Goal: Information Seeking & Learning: Learn about a topic

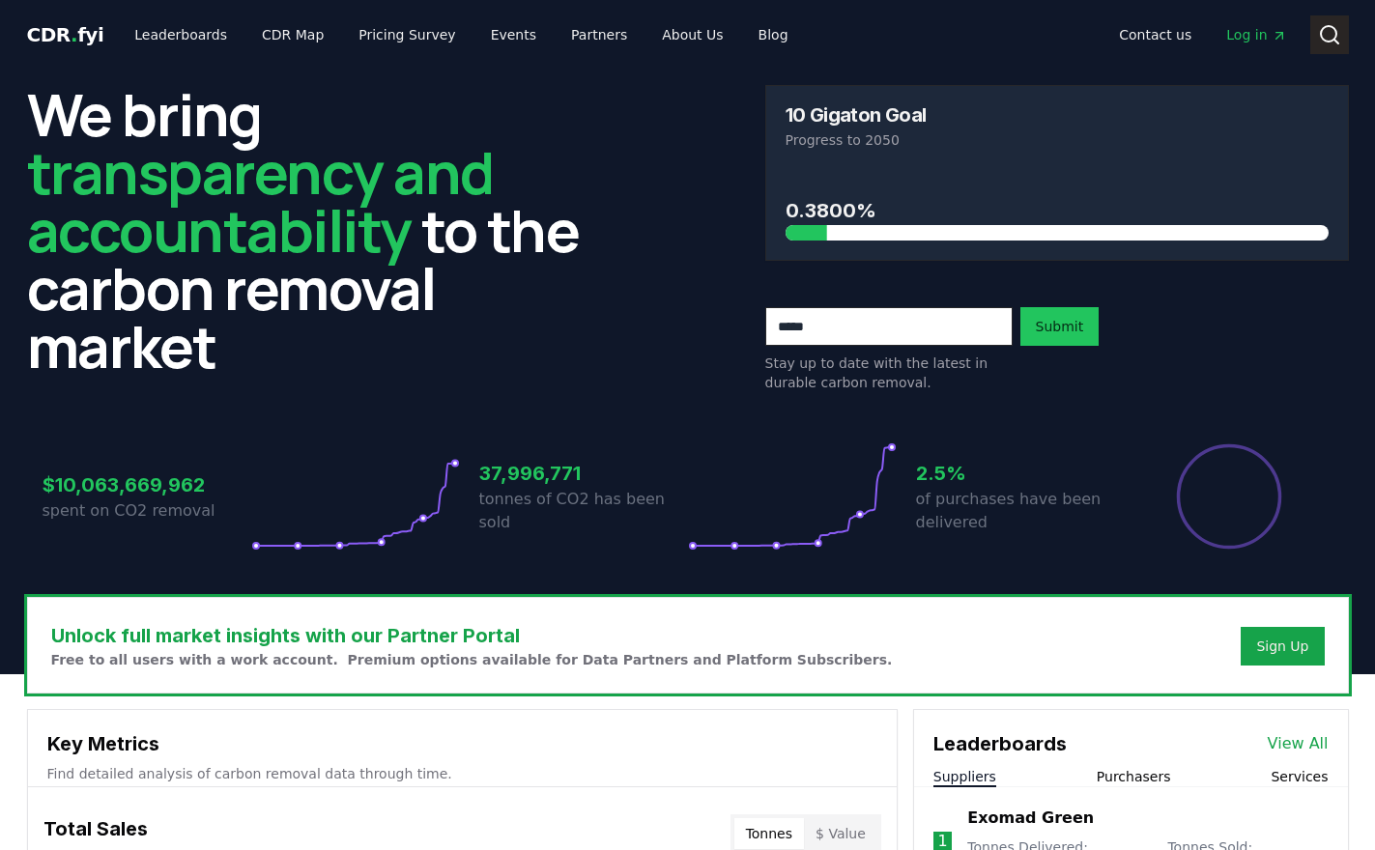
click at [942, 26] on circle at bounding box center [1328, 33] width 15 height 15
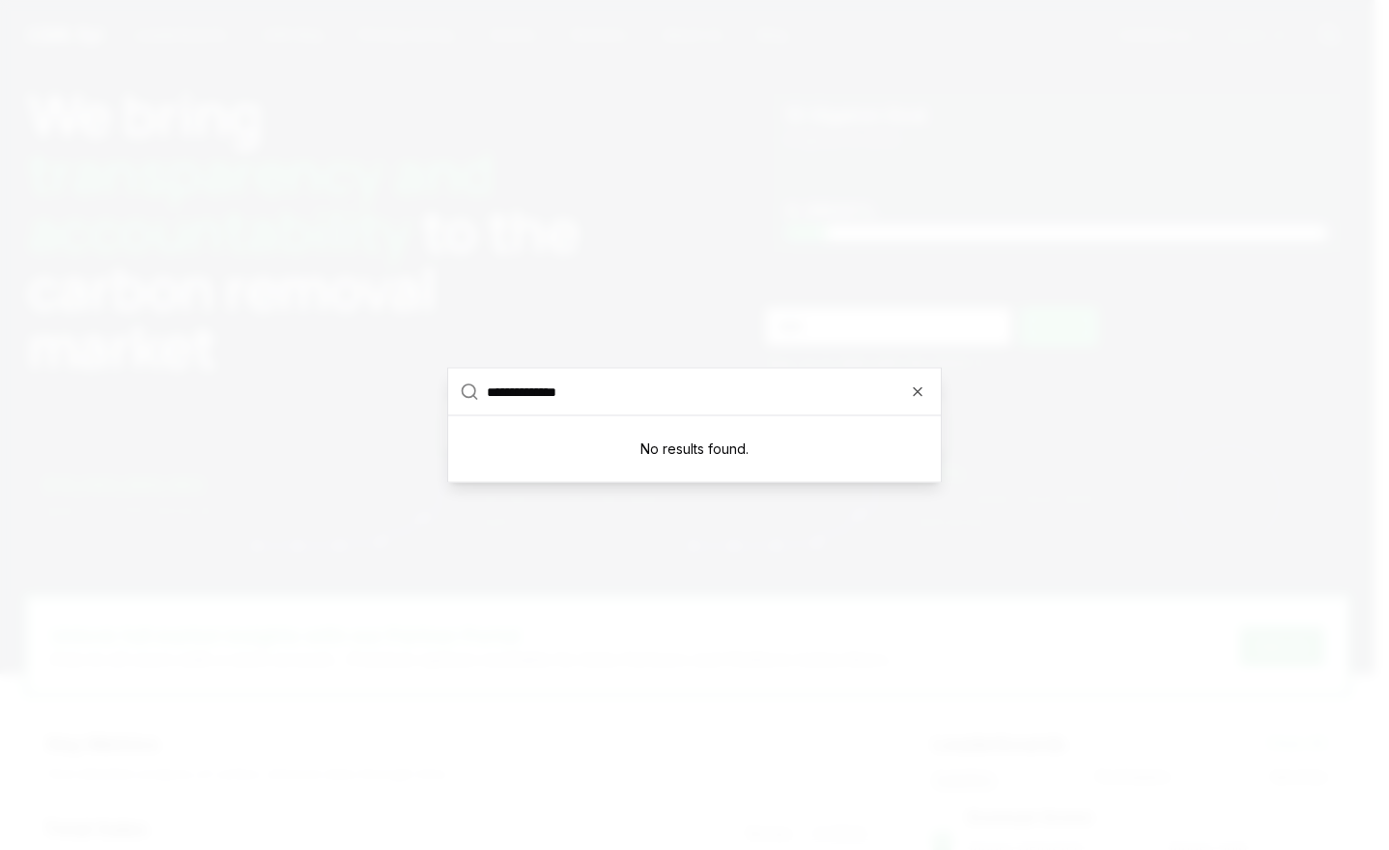
type input "**********"
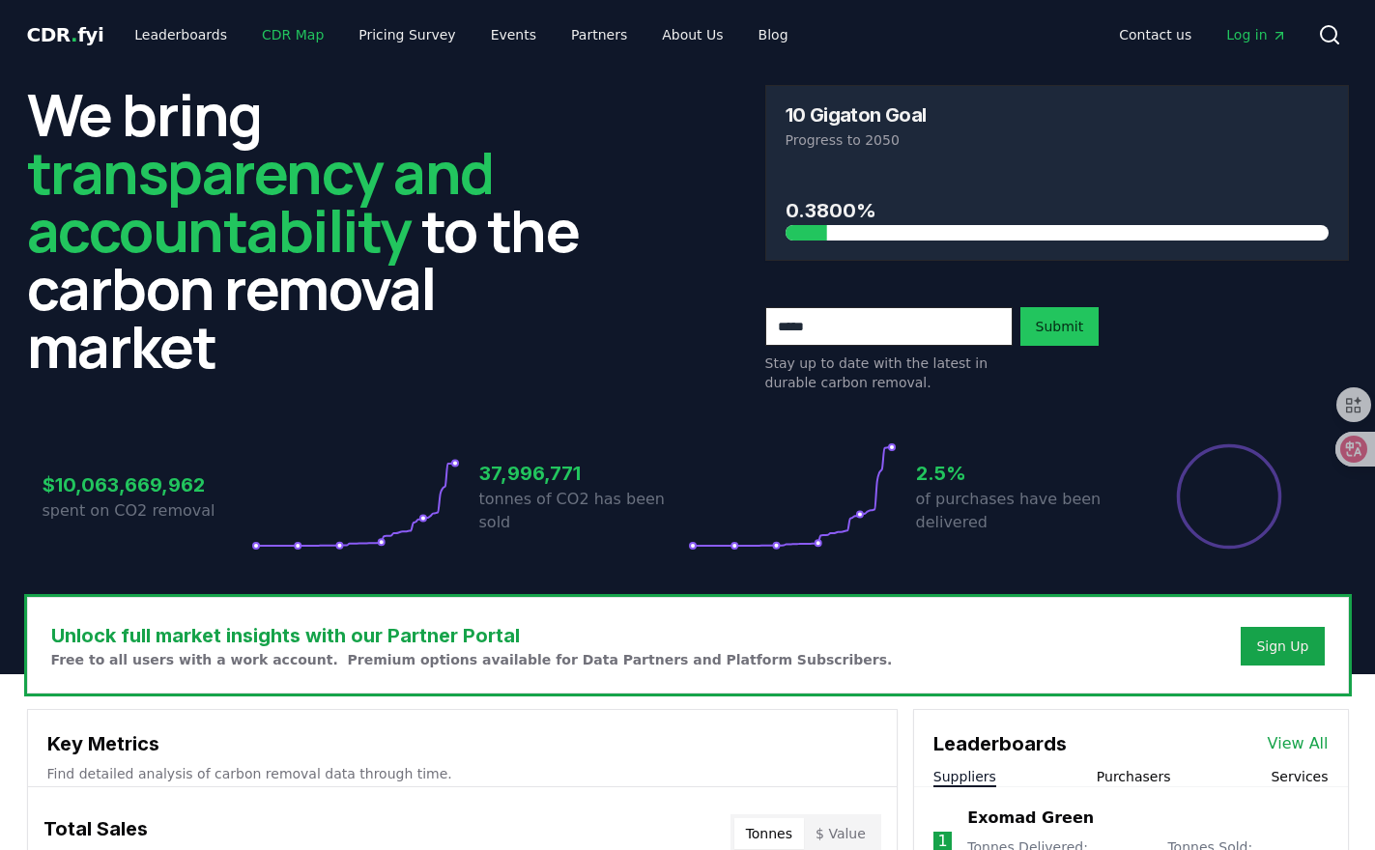
click at [250, 35] on link "CDR Map" at bounding box center [292, 34] width 93 height 35
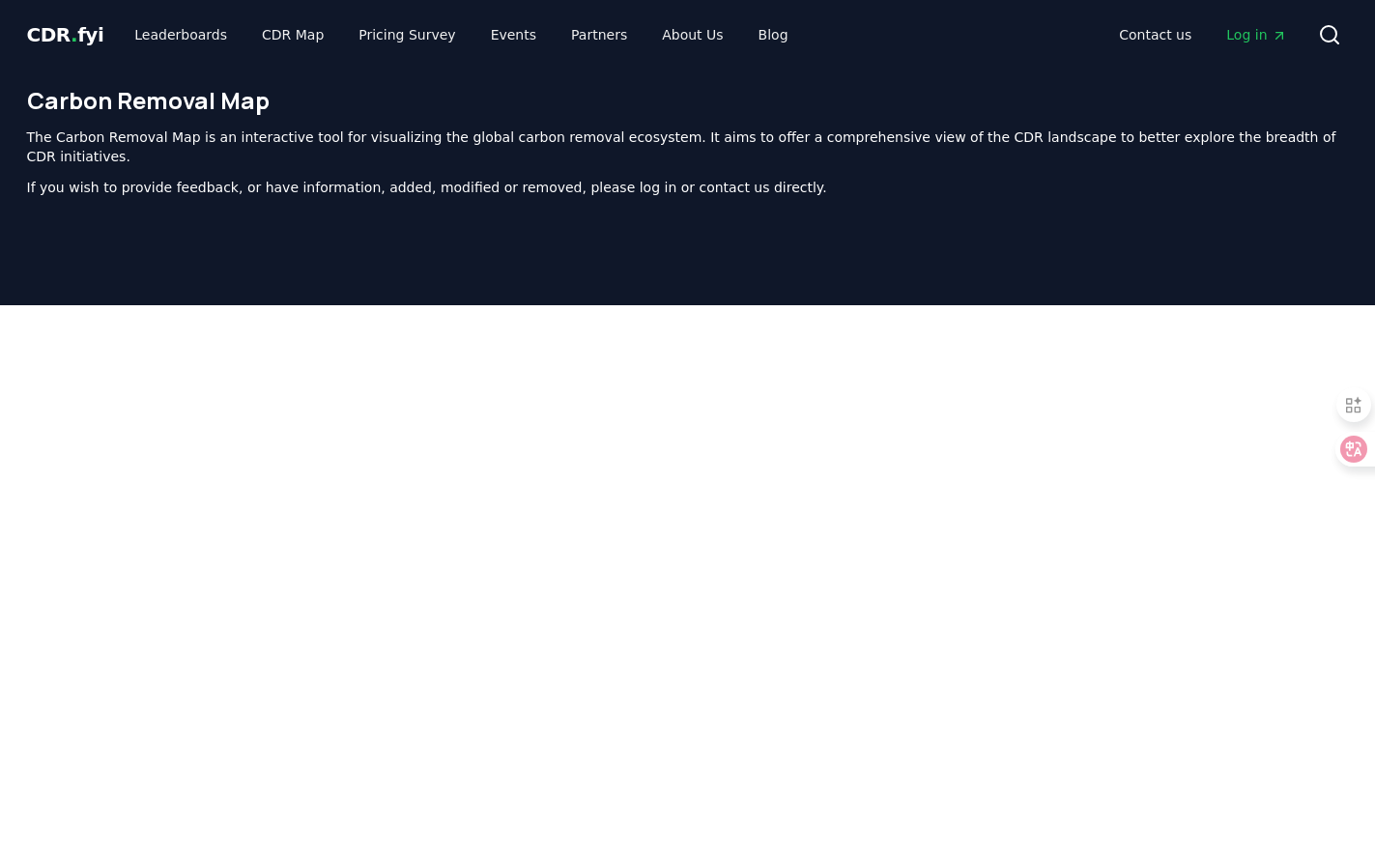
scroll to position [595, 0]
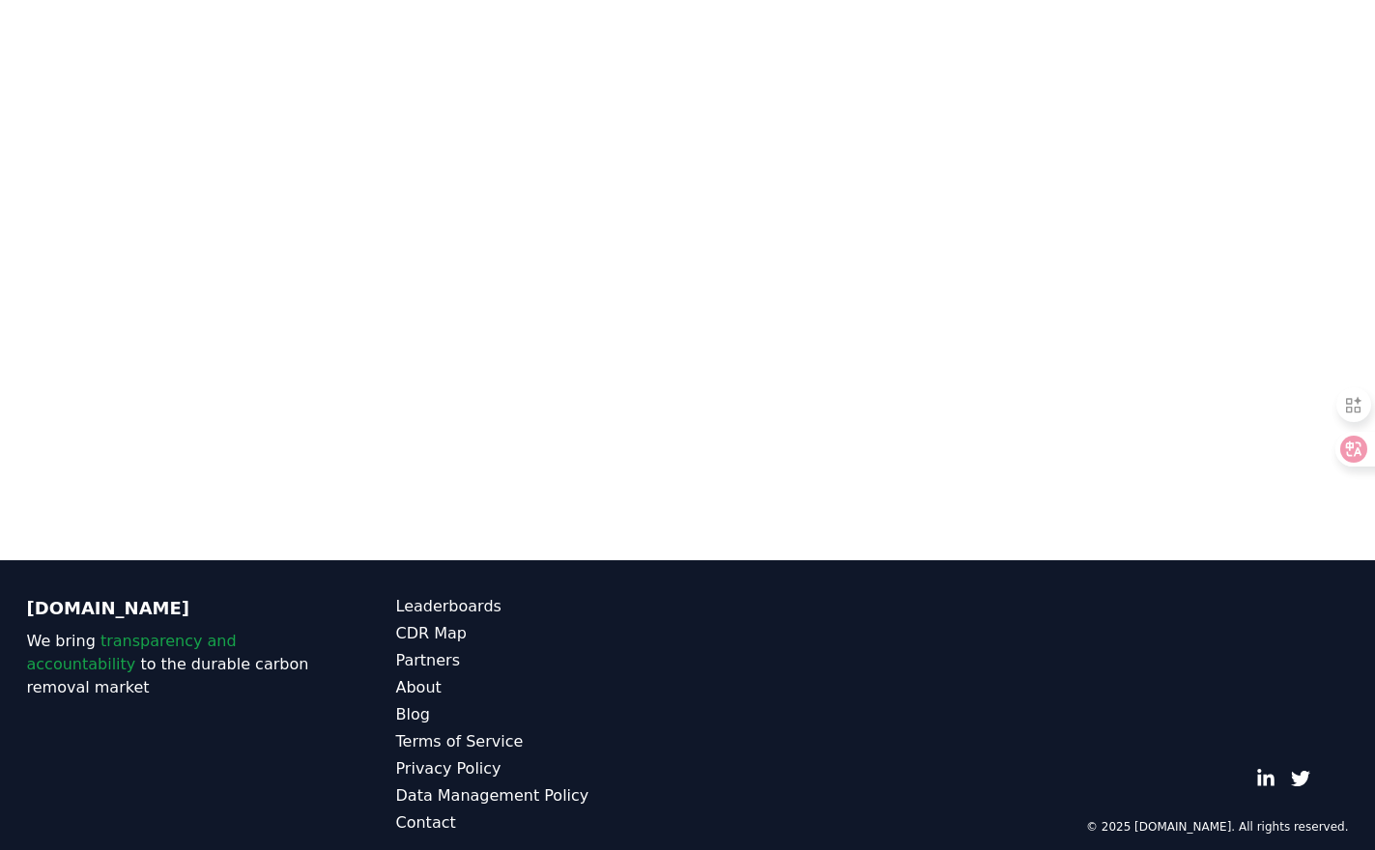
click at [311, 537] on div at bounding box center [687, 135] width 1375 height 850
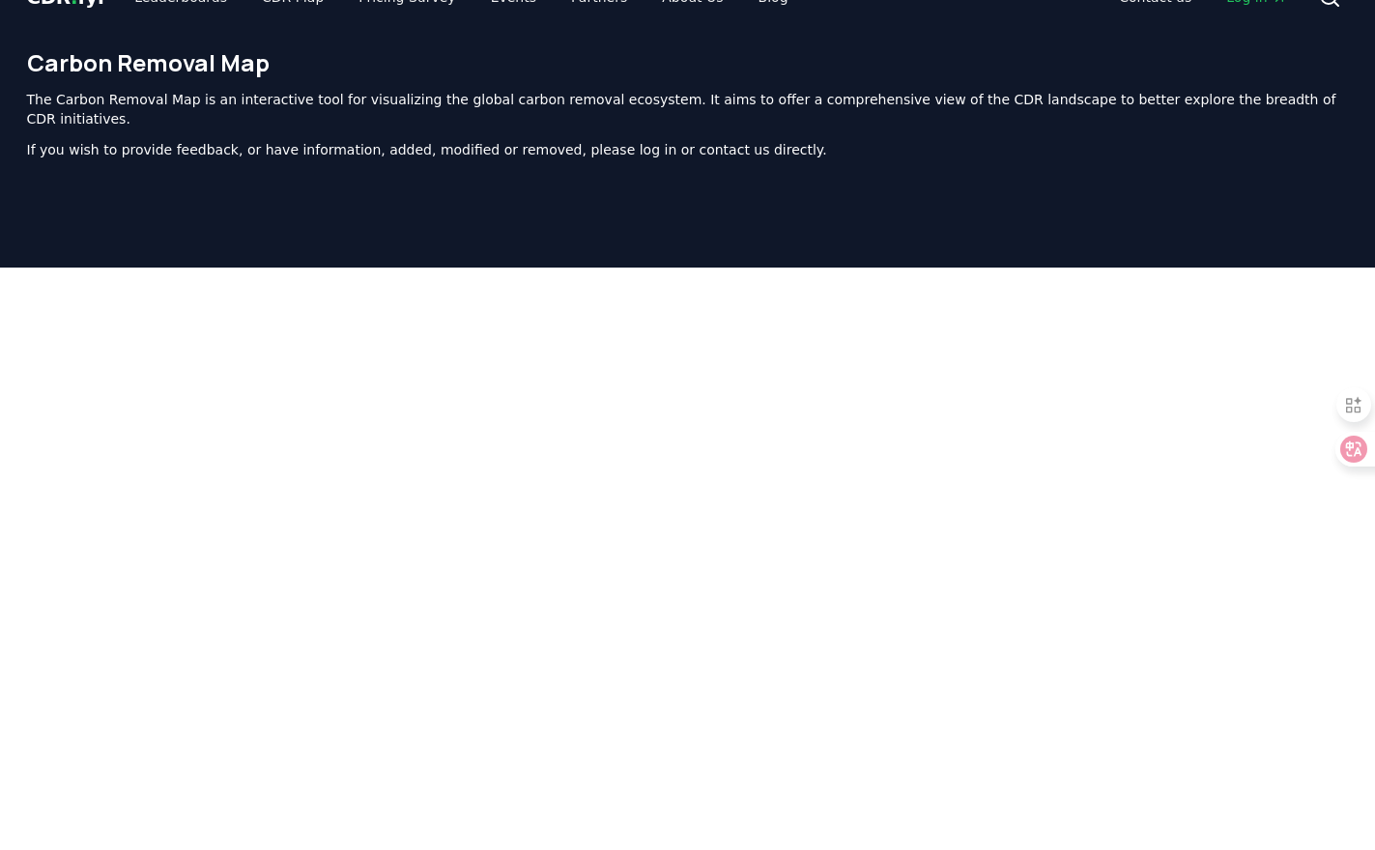
scroll to position [0, 0]
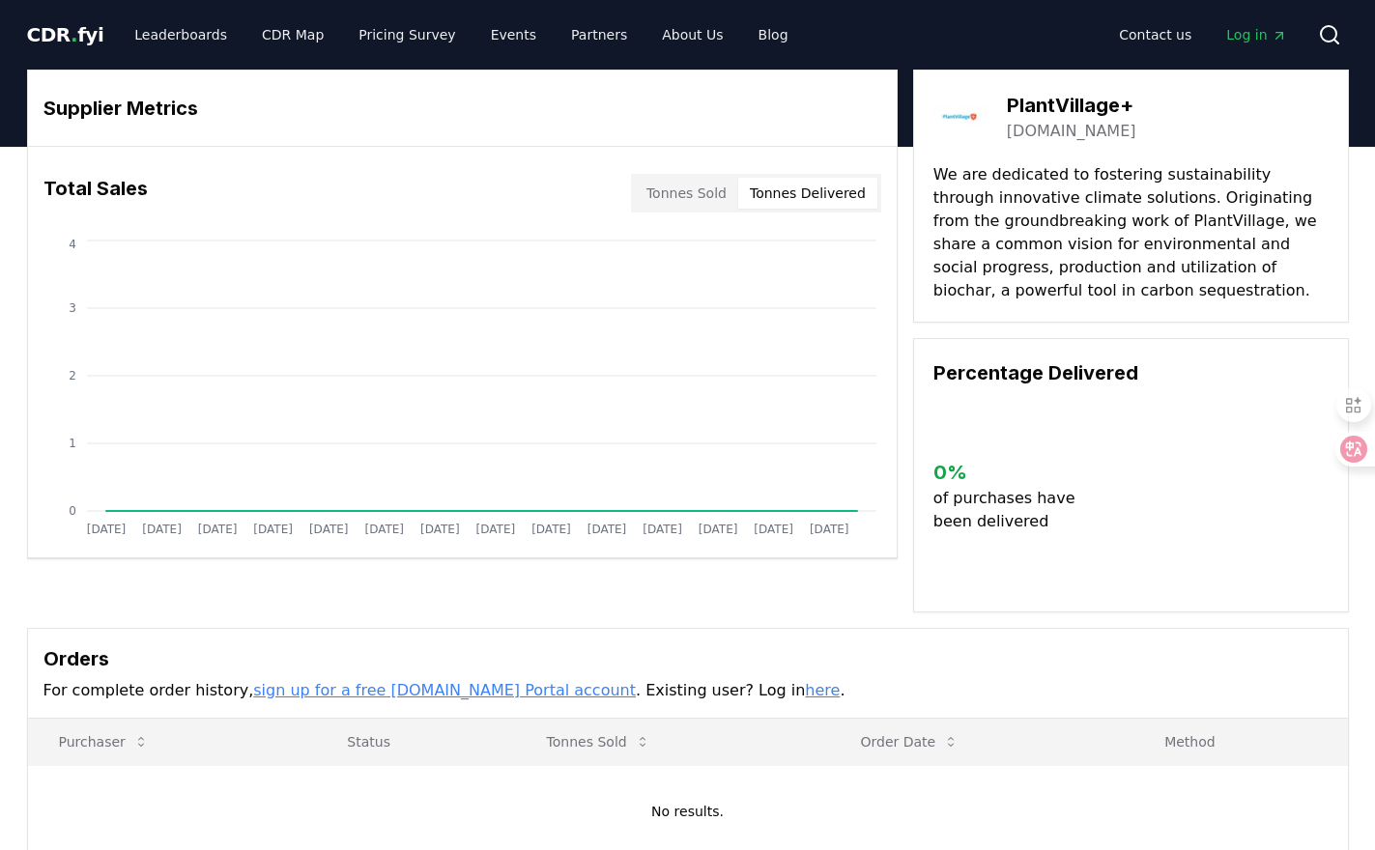
click at [790, 186] on button "Tonnes Delivered" at bounding box center [807, 193] width 139 height 31
click at [196, 40] on link "Leaderboards" at bounding box center [181, 34] width 124 height 35
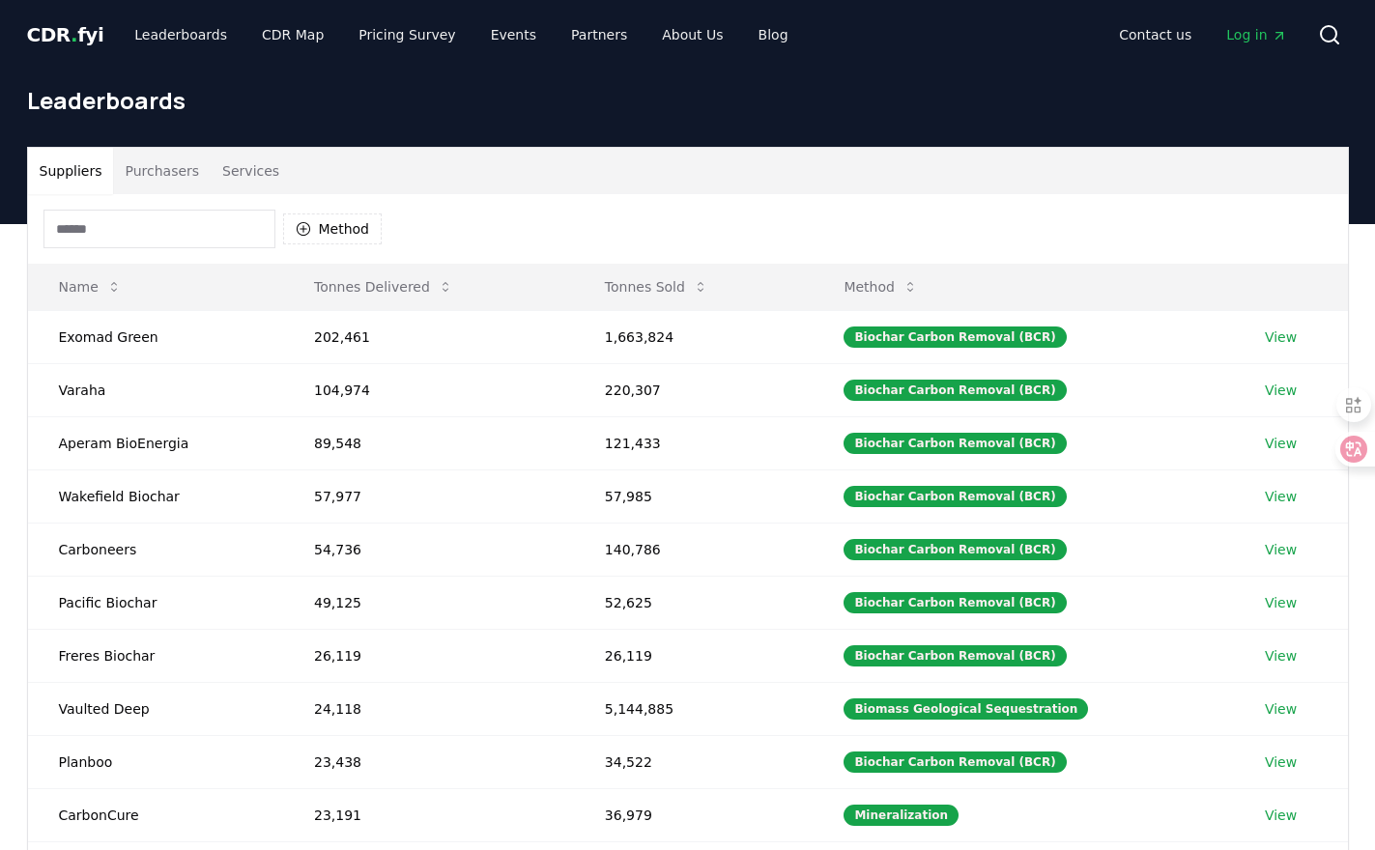
click at [174, 234] on input at bounding box center [159, 229] width 232 height 39
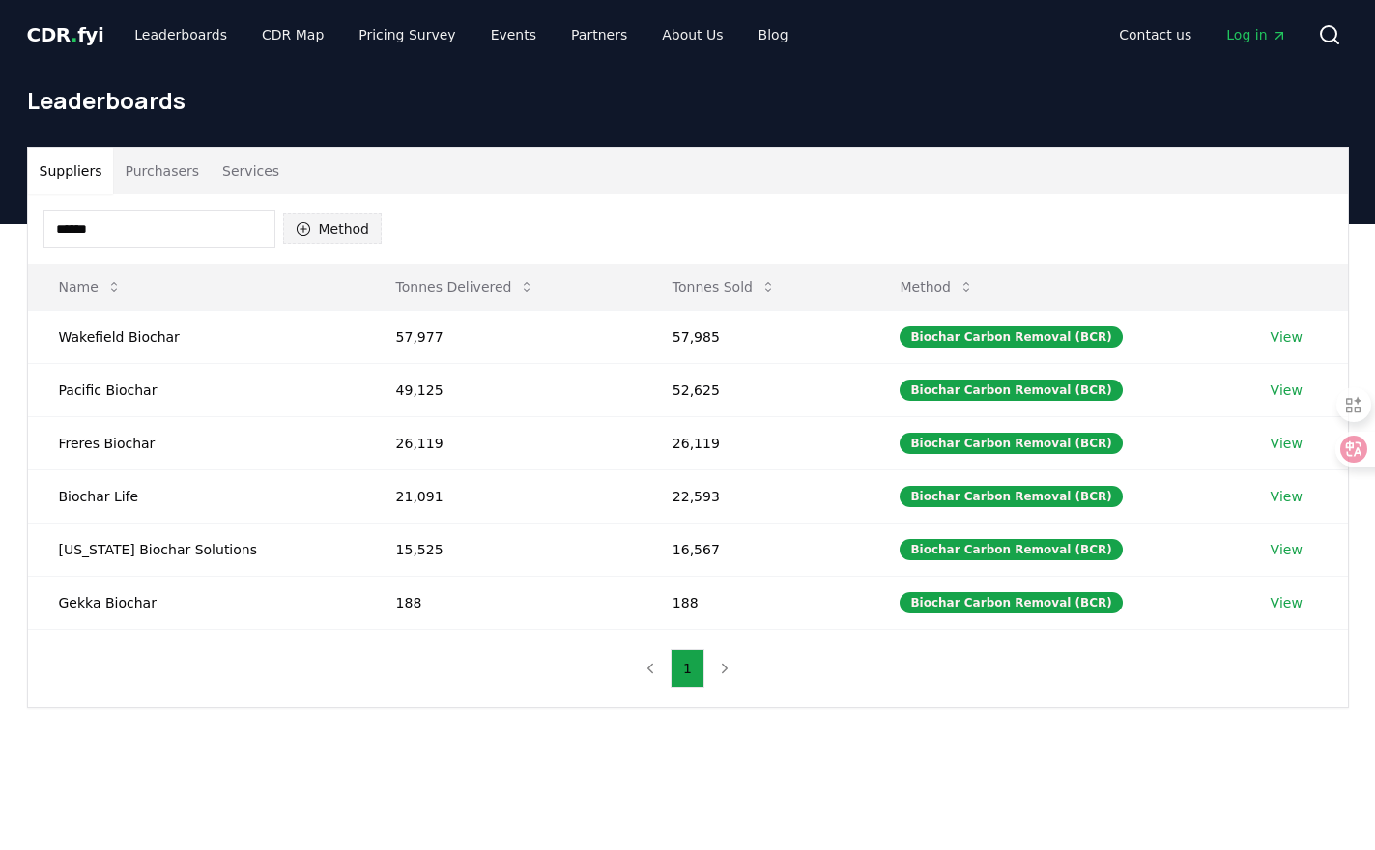
type input "*******"
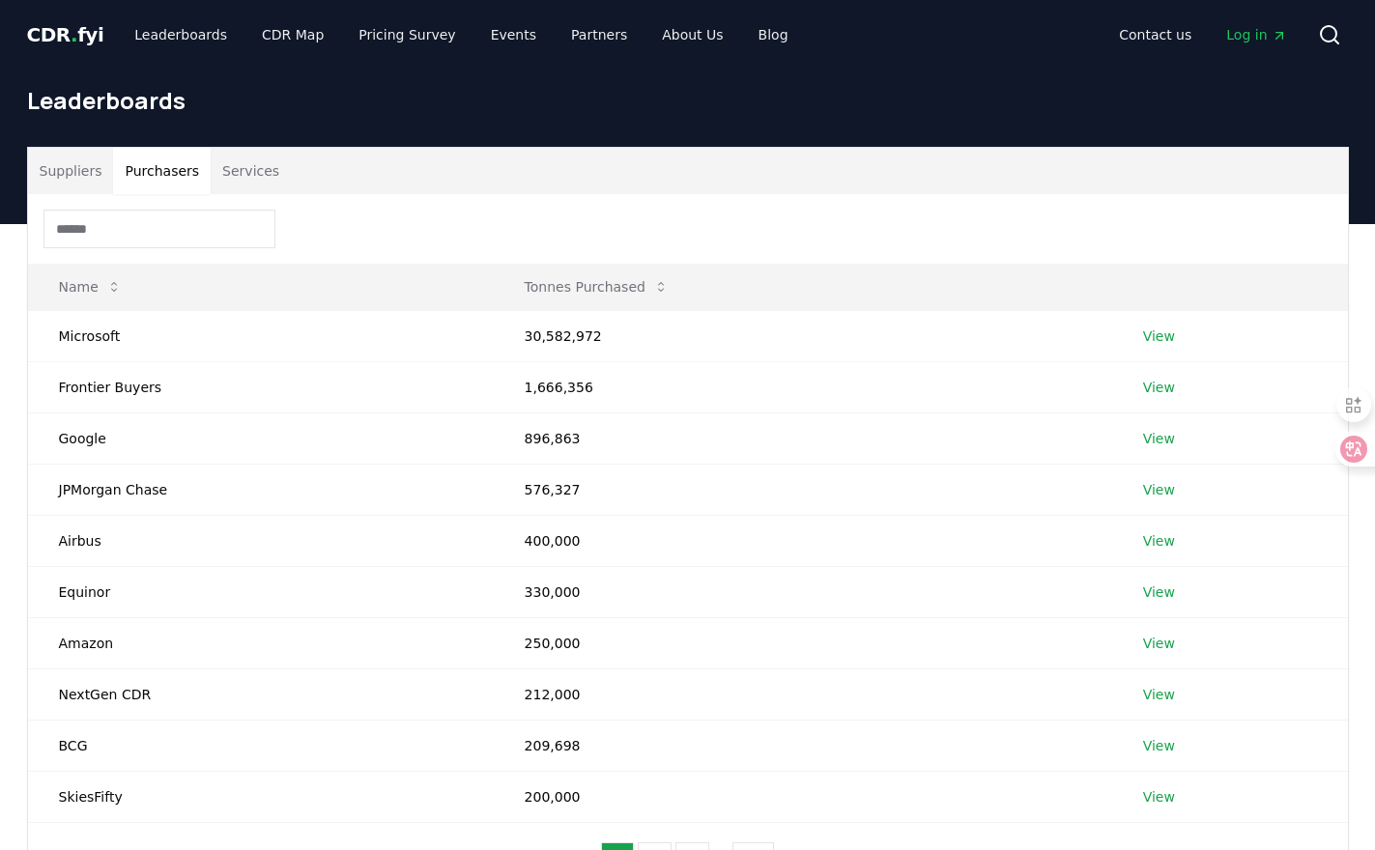
click at [165, 179] on button "Purchasers" at bounding box center [162, 171] width 98 height 46
click at [85, 167] on button "Suppliers" at bounding box center [71, 171] width 86 height 46
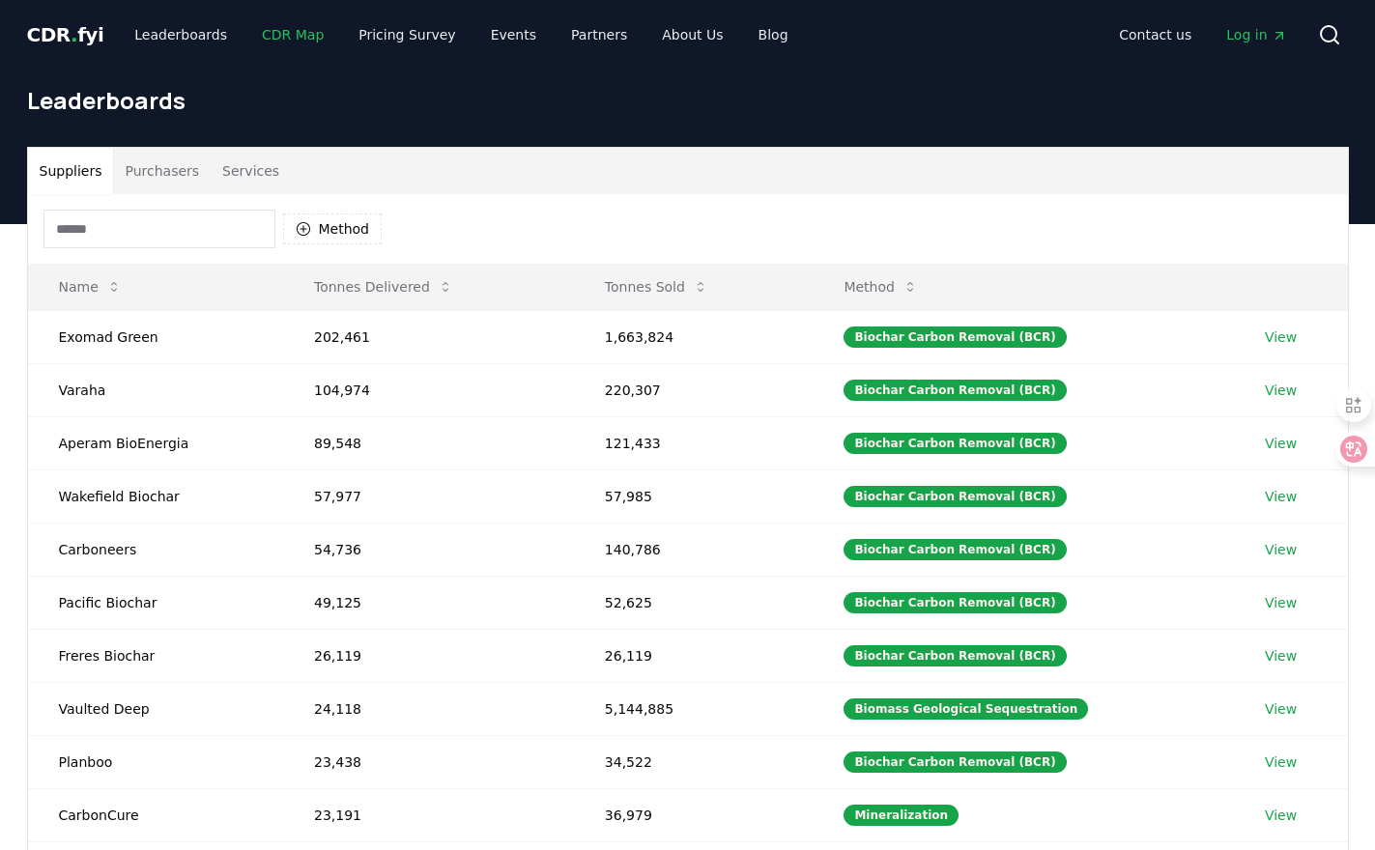
click at [271, 27] on link "CDR Map" at bounding box center [292, 34] width 93 height 35
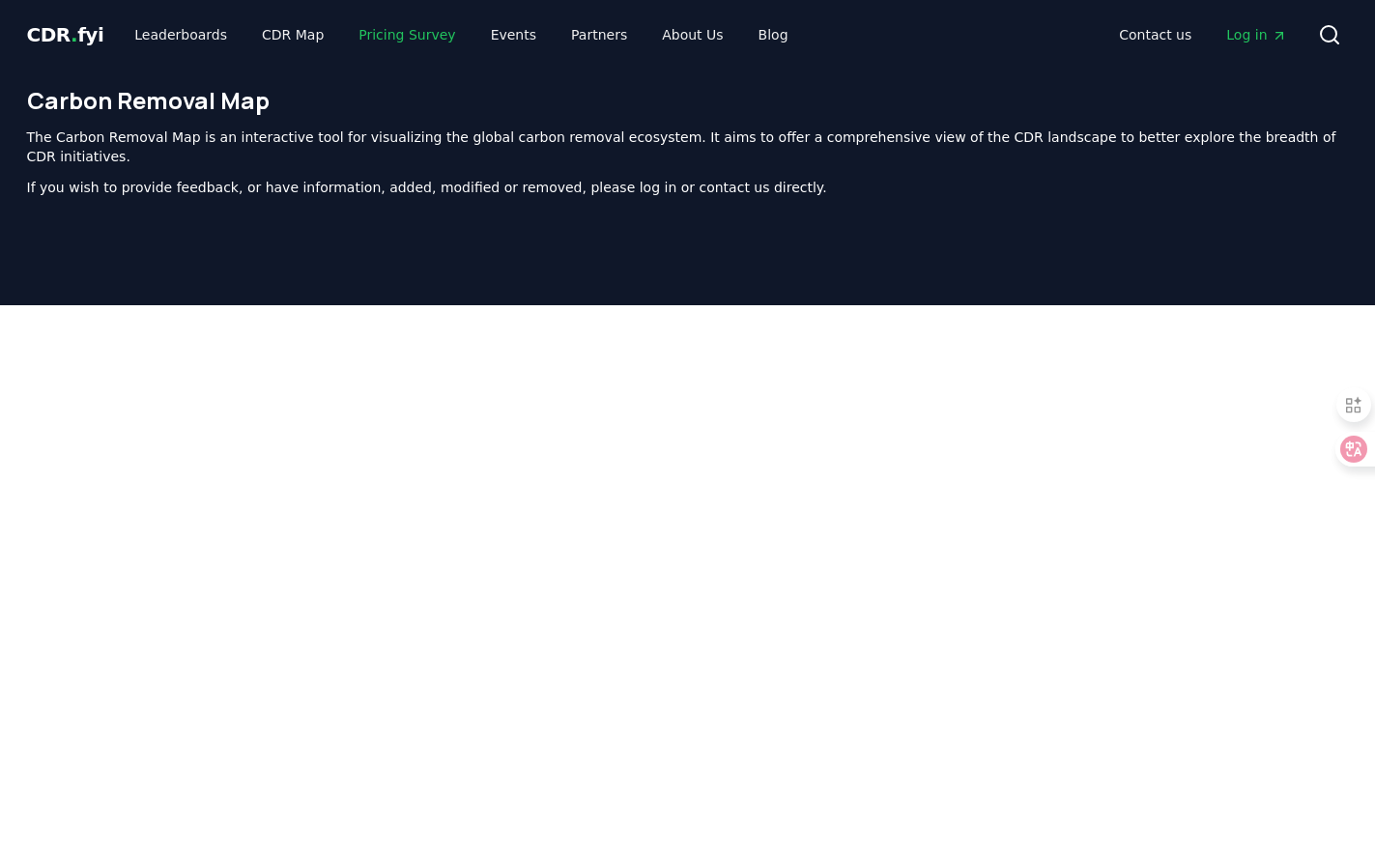
click at [432, 47] on link "Pricing Survey" at bounding box center [407, 34] width 128 height 35
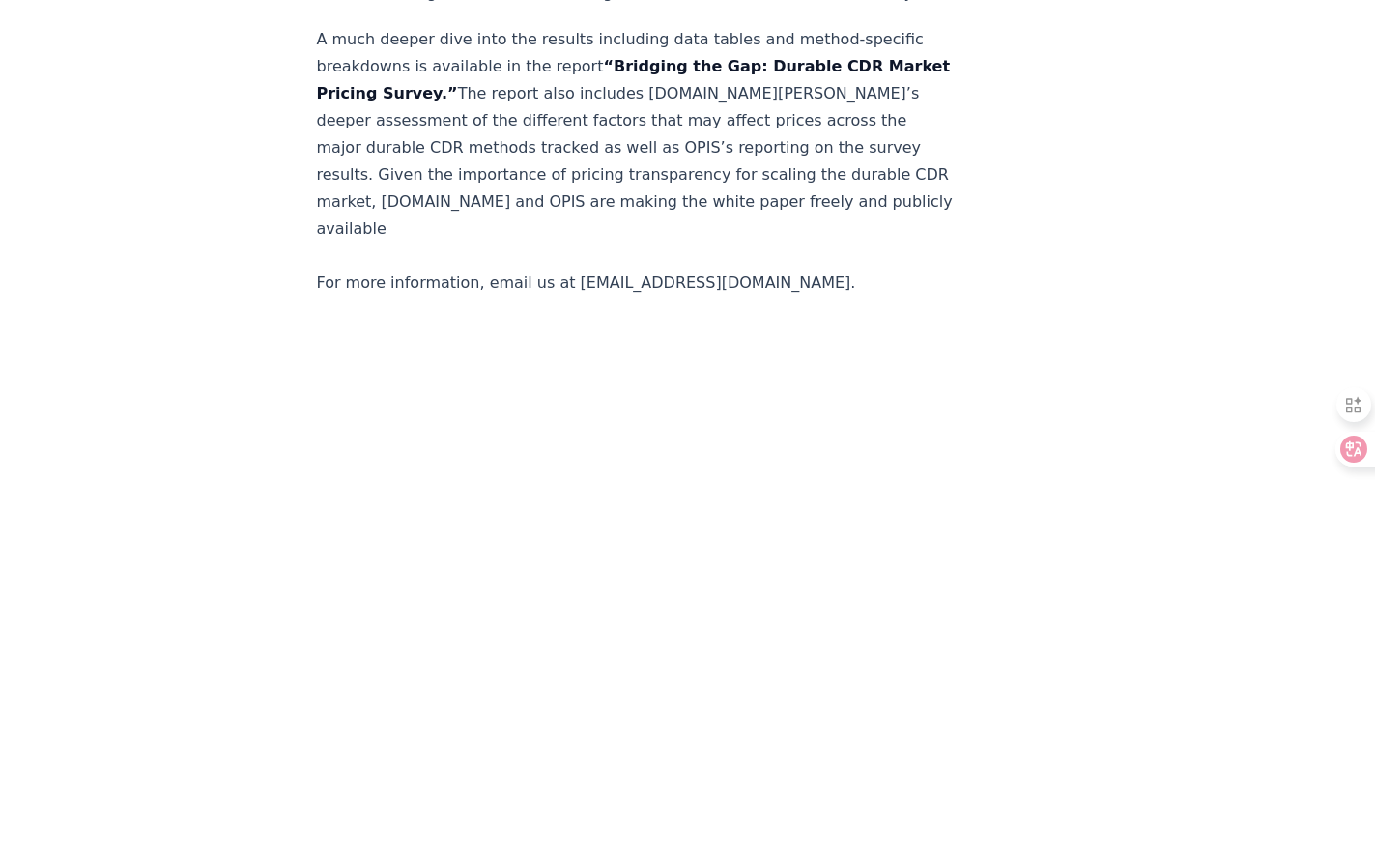
scroll to position [4118, 0]
